Goal: Task Accomplishment & Management: Complete application form

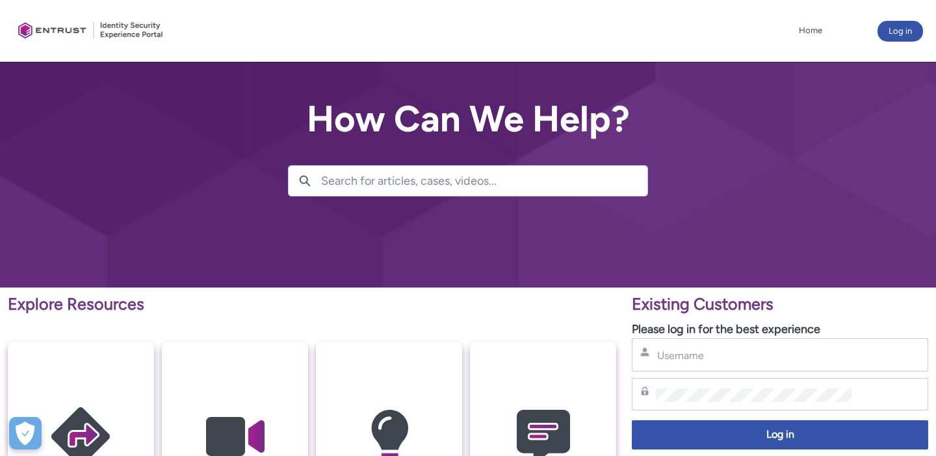
click at [751, 348] on input "Username" at bounding box center [754, 355] width 196 height 14
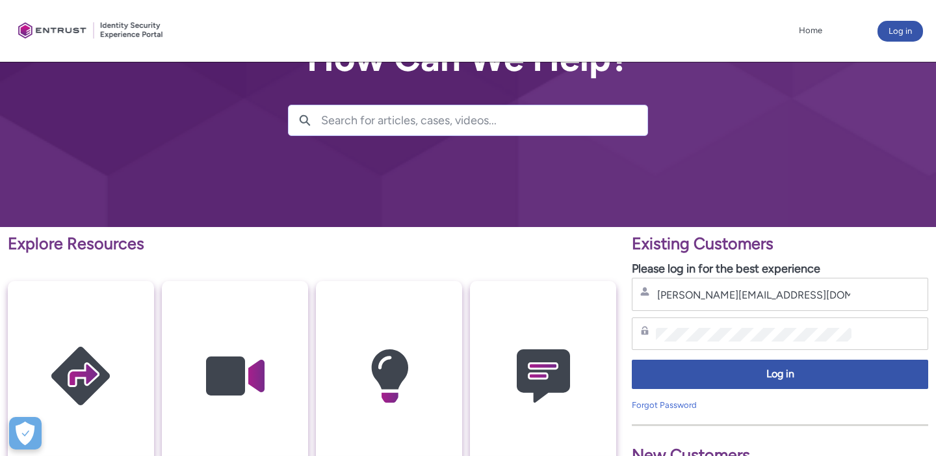
type input "[PERSON_NAME][EMAIL_ADDRESS][DOMAIN_NAME]"
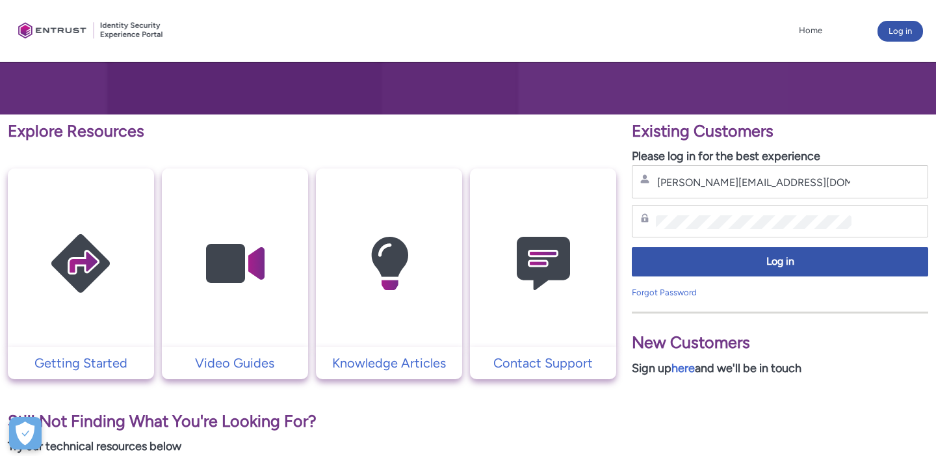
type input "[PERSON_NAME][EMAIL_ADDRESS][DOMAIN_NAME]"
